Goal: Information Seeking & Learning: Stay updated

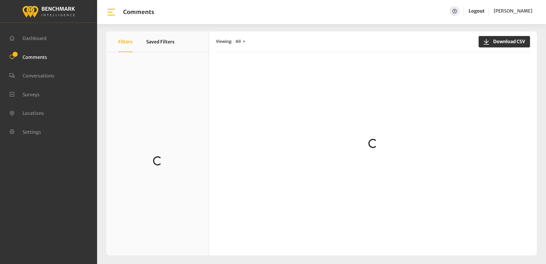
scroll to position [886, 0]
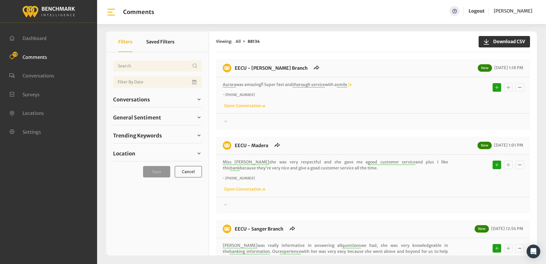
click at [320, 49] on div "Viewing: All 88134 Download CSV" at bounding box center [373, 41] width 314 height 21
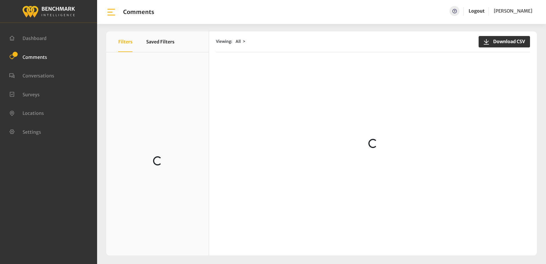
scroll to position [114, 0]
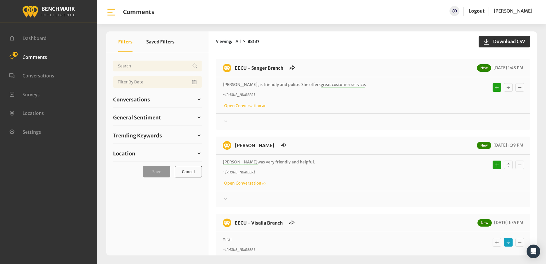
scroll to position [86, 0]
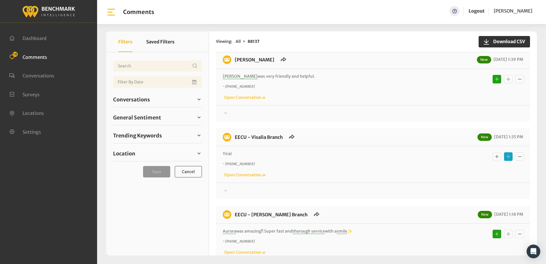
click at [225, 190] on icon at bounding box center [226, 190] width 6 height 7
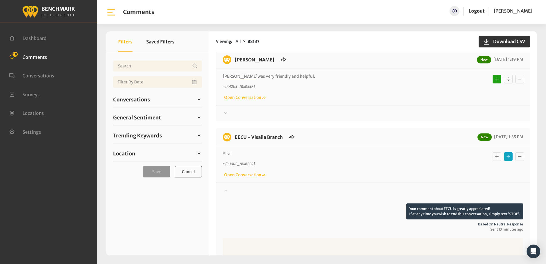
click at [225, 190] on icon at bounding box center [226, 190] width 6 height 7
